Goal: Information Seeking & Learning: Compare options

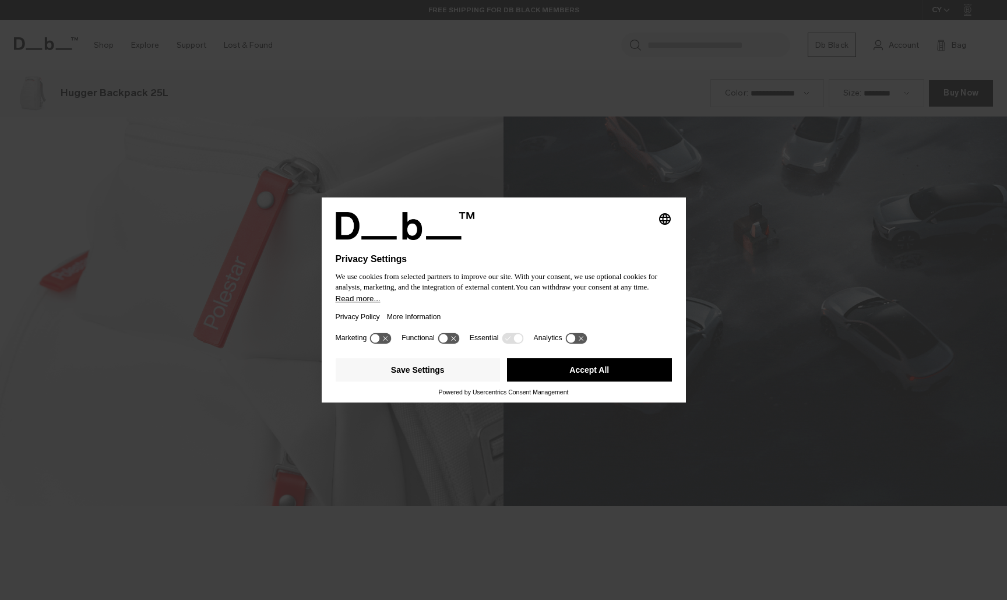
scroll to position [1801, 0]
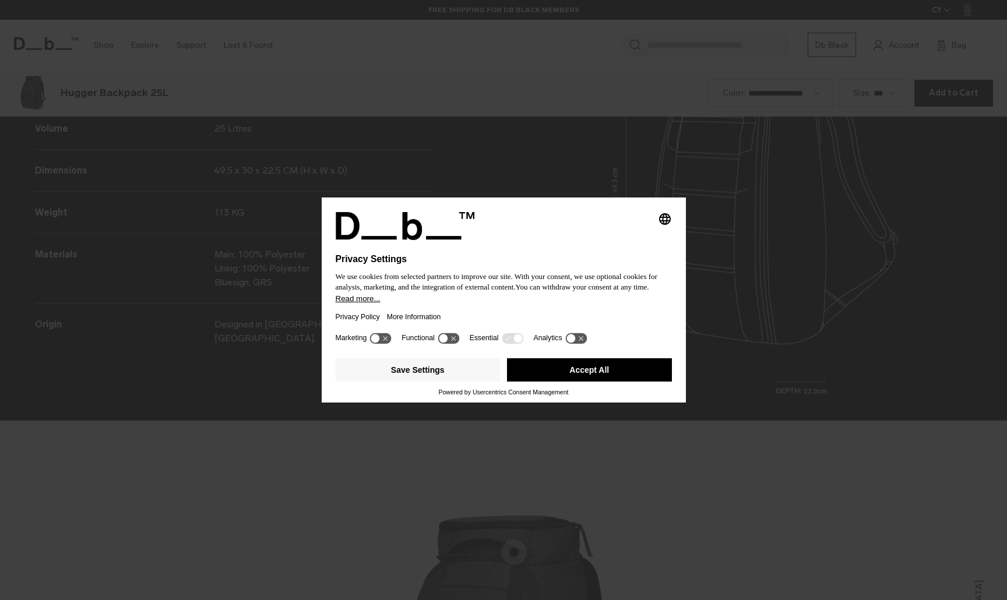
scroll to position [1801, 0]
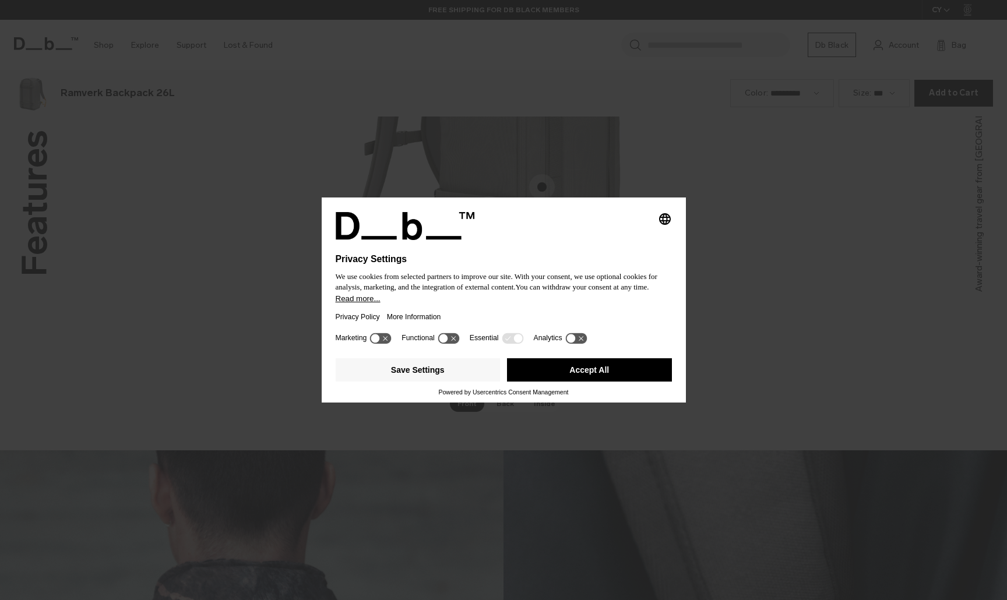
scroll to position [1801, 0]
